Goal: Transaction & Acquisition: Purchase product/service

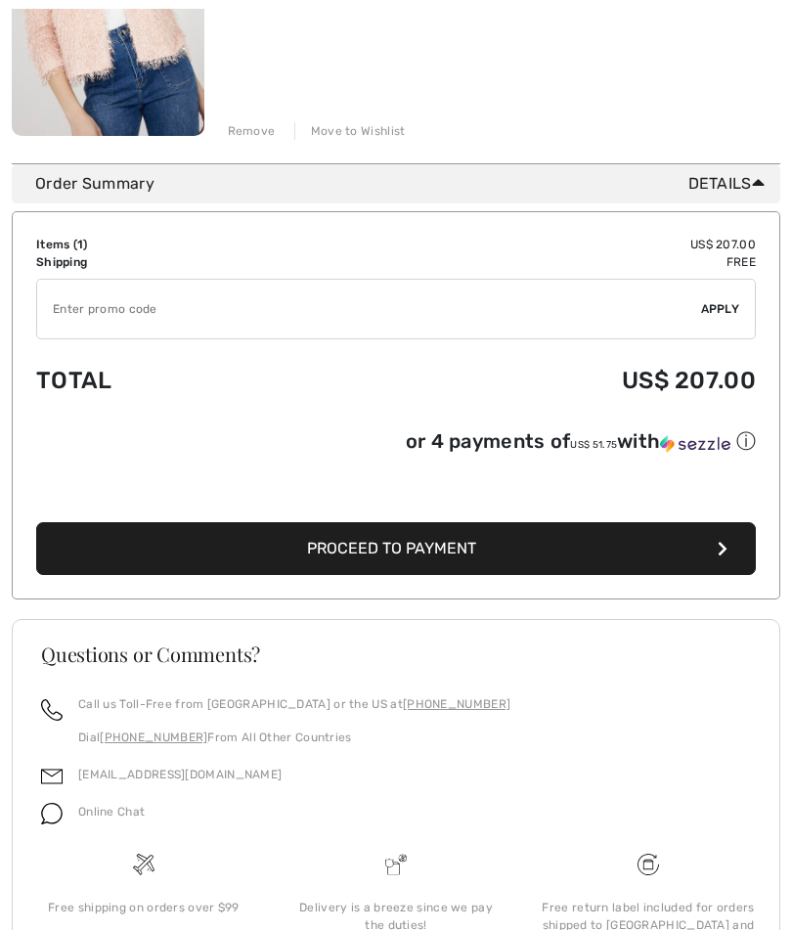
scroll to position [461, 0]
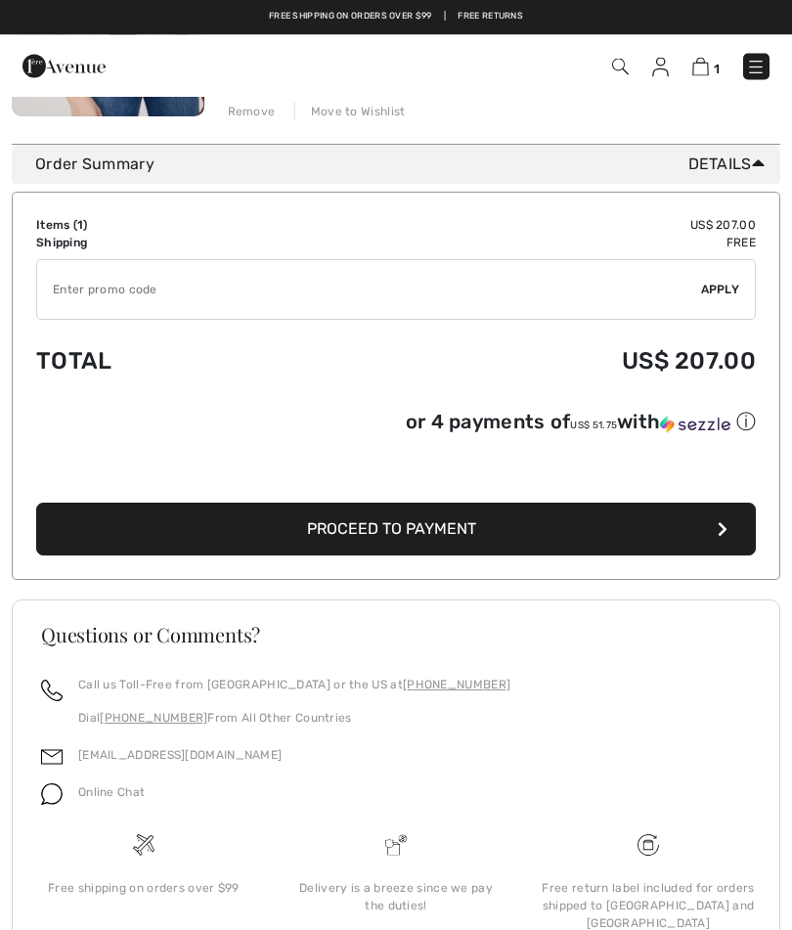
click at [431, 527] on span "Proceed to Payment" at bounding box center [391, 529] width 169 height 19
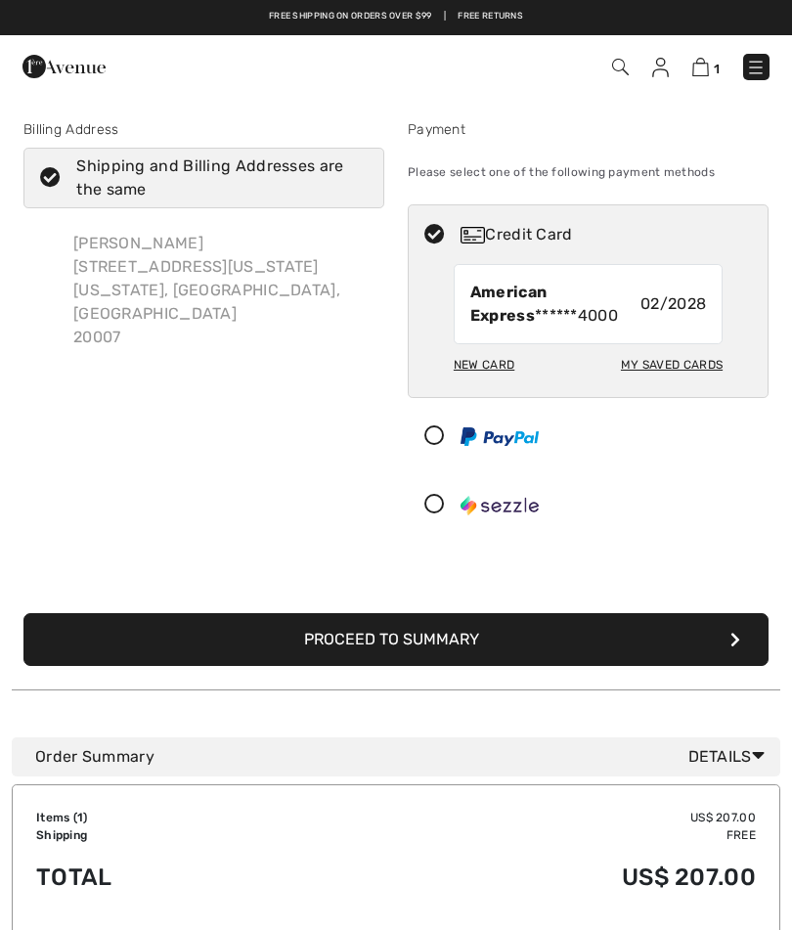
click at [489, 370] on div "New Card" at bounding box center [484, 364] width 61 height 33
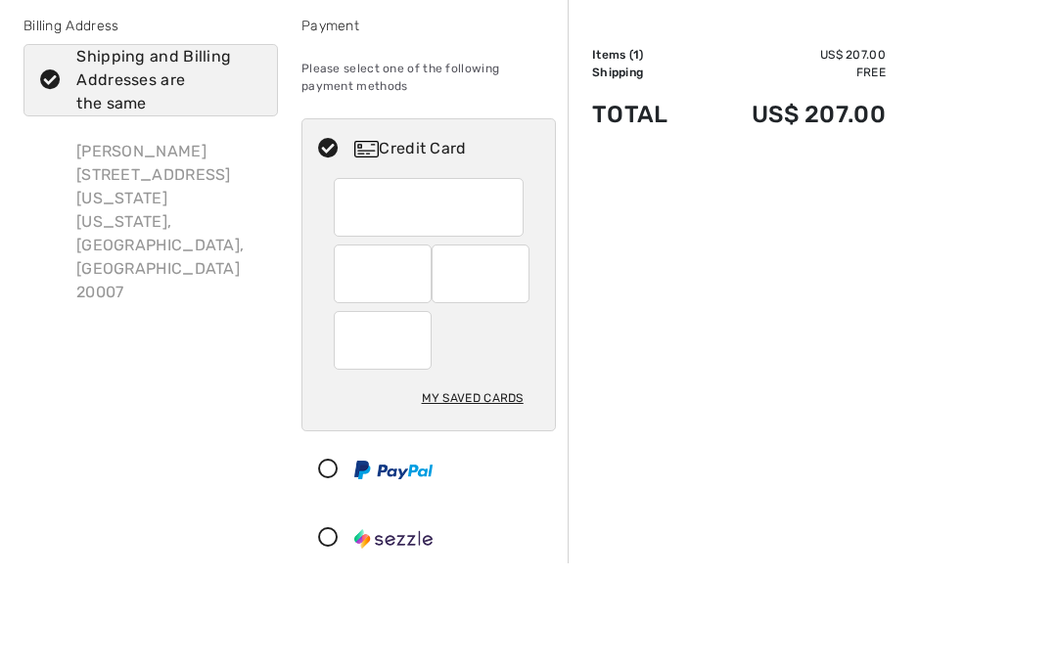
click at [435, 348] on div at bounding box center [480, 377] width 98 height 59
radio input "true"
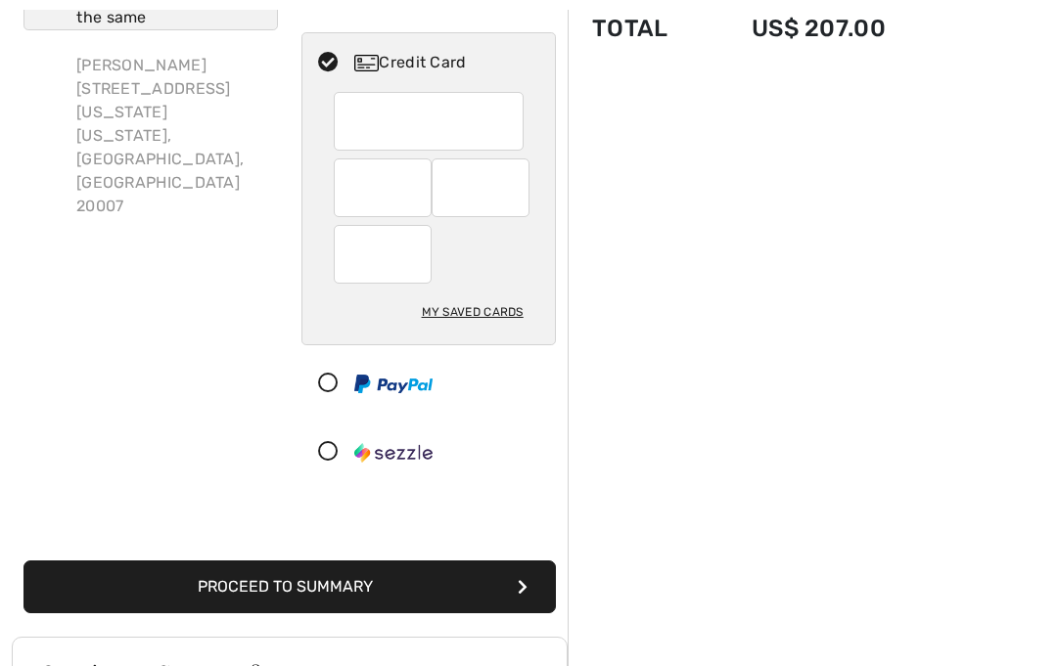
scroll to position [191, 0]
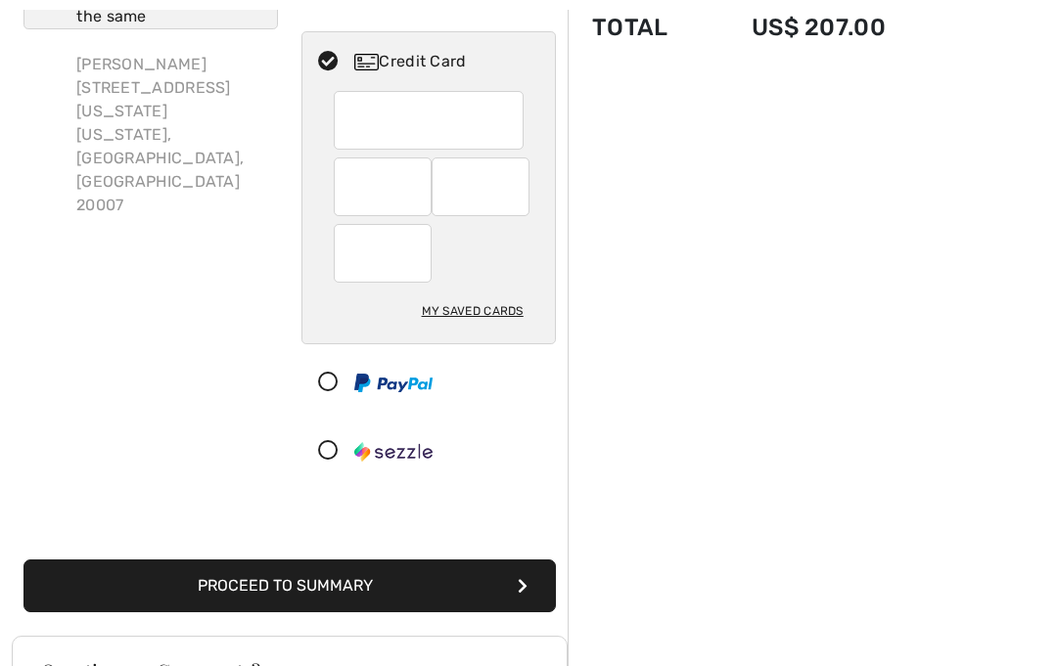
click at [330, 384] on icon at bounding box center [328, 383] width 52 height 21
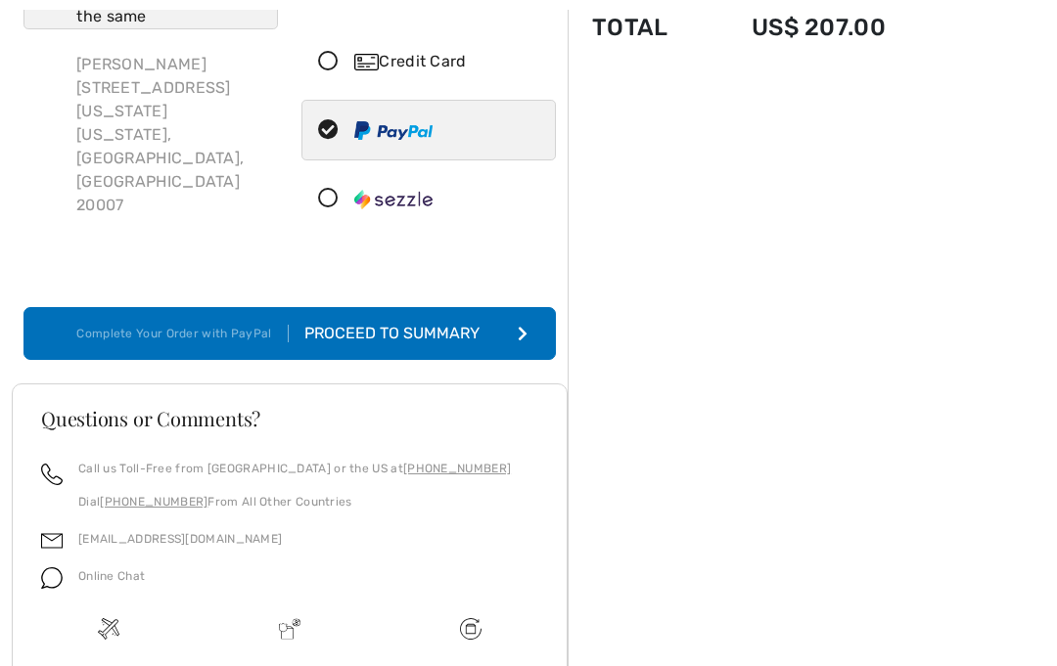
click at [424, 333] on div "Proceed to Summary" at bounding box center [396, 333] width 214 height 23
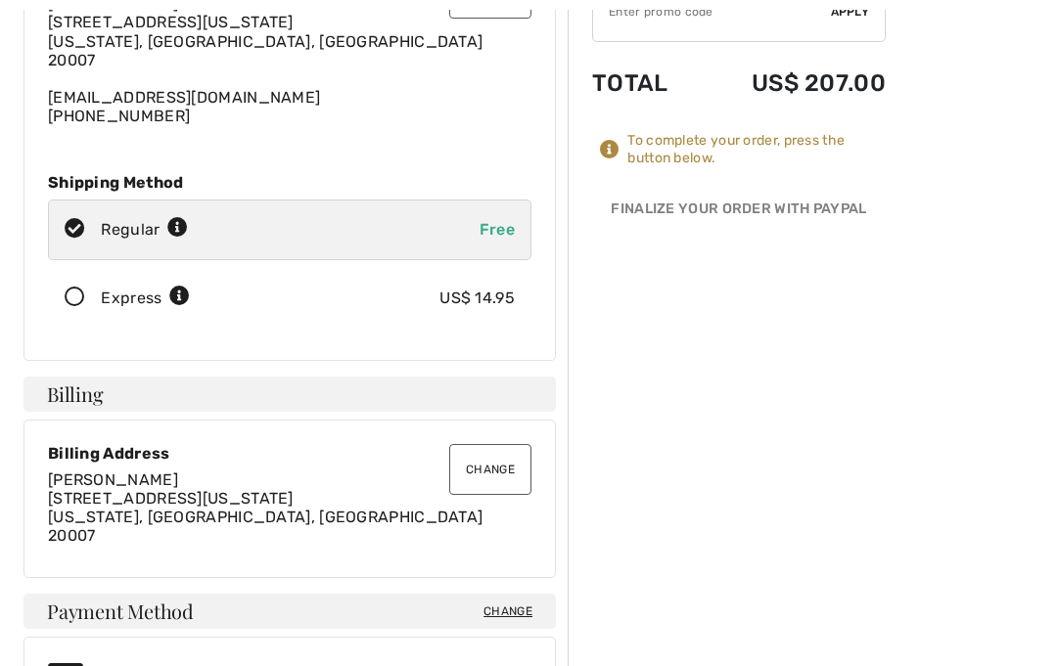
scroll to position [212, 0]
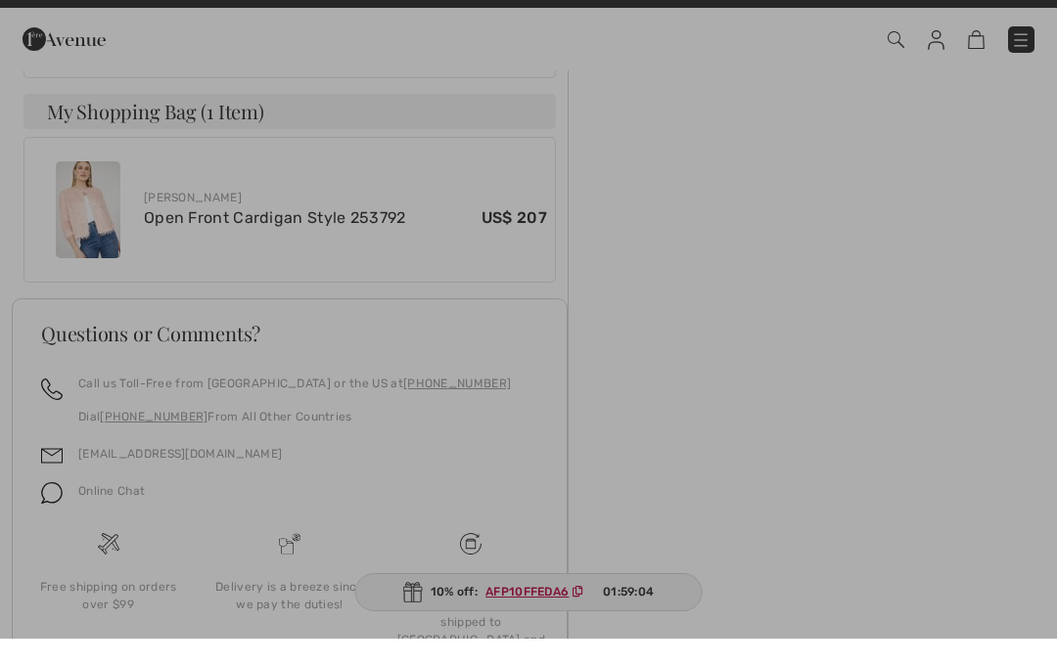
scroll to position [966, 0]
